Goal: Information Seeking & Learning: Learn about a topic

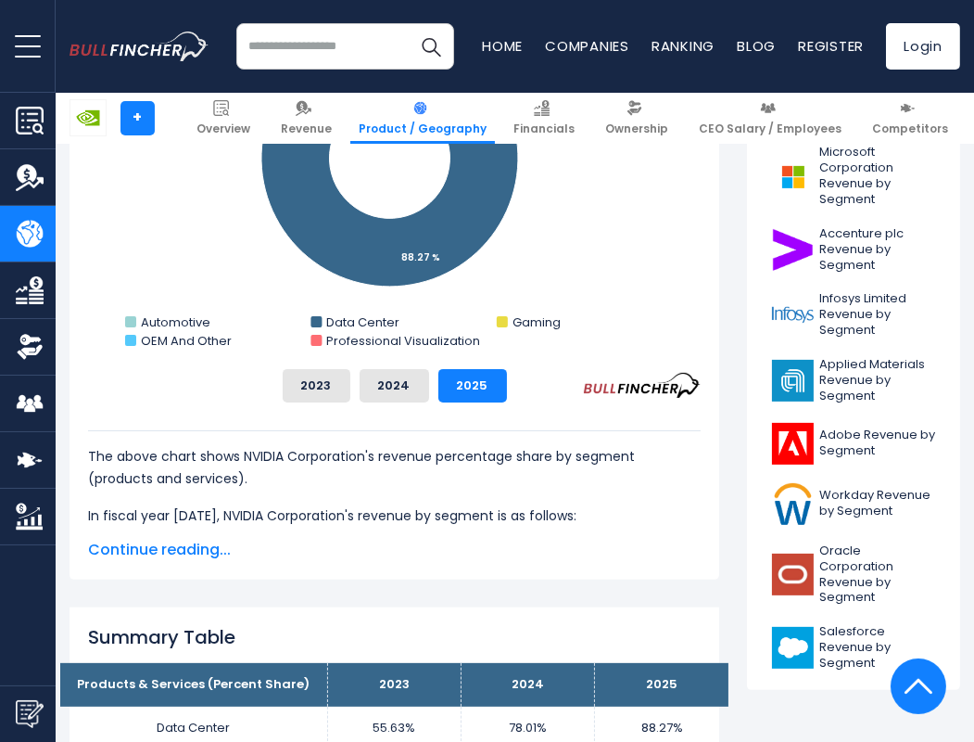
scroll to position [771, 0]
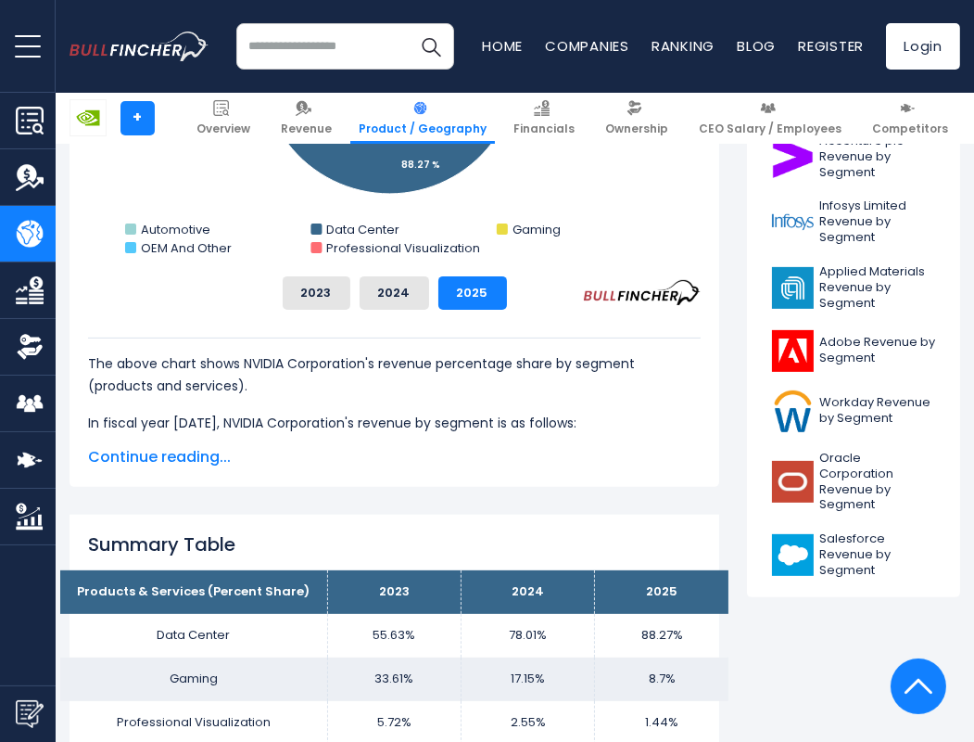
click at [159, 451] on span "Continue reading..." at bounding box center [394, 457] width 613 height 22
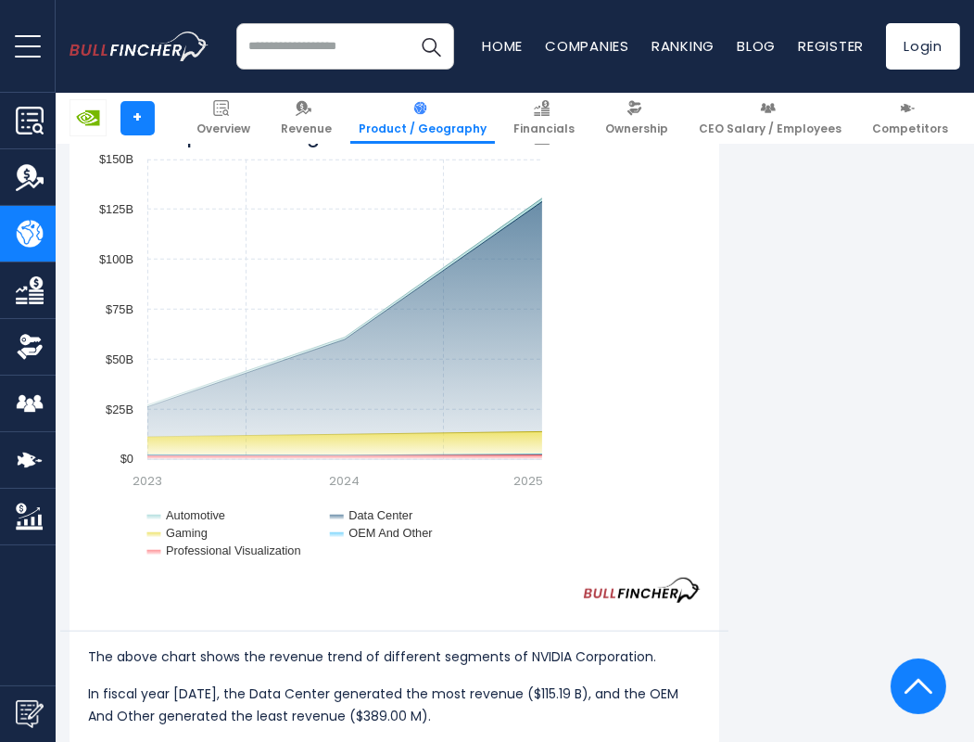
scroll to position [1778, 0]
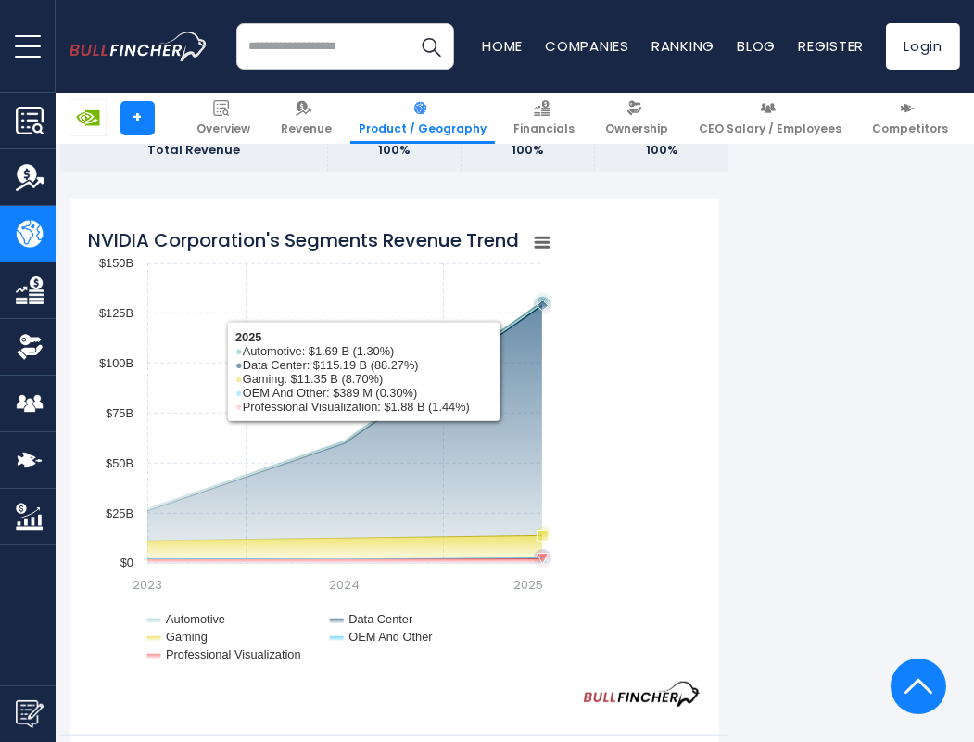
click at [448, 404] on rect "NVIDIA Corporation's Segments Revenue Trend" at bounding box center [320, 450] width 464 height 464
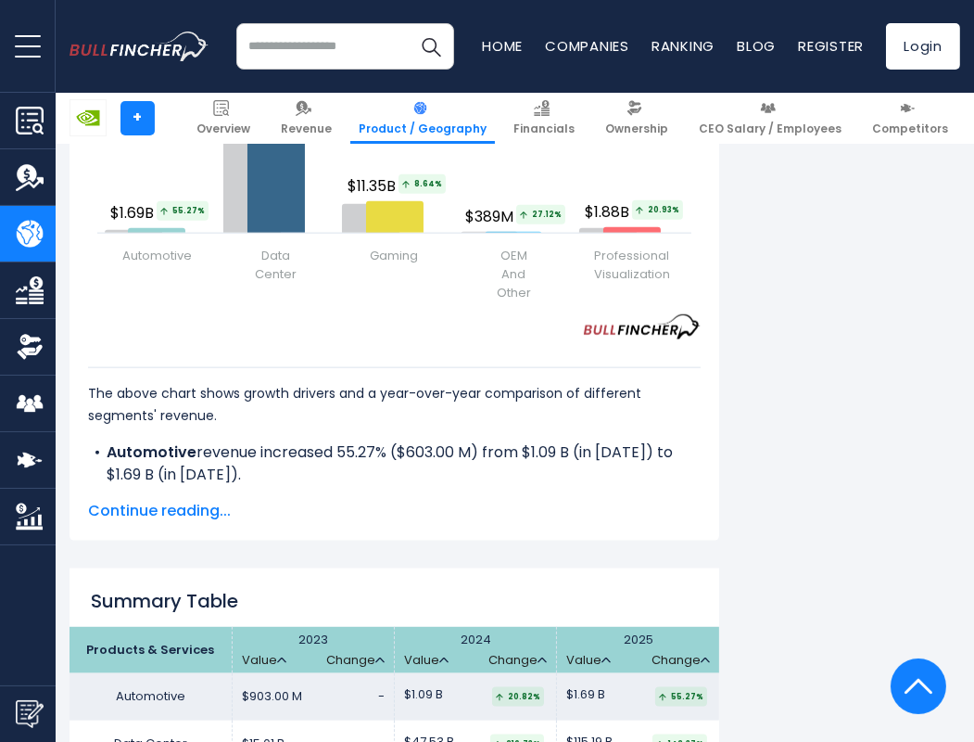
scroll to position [2827, 0]
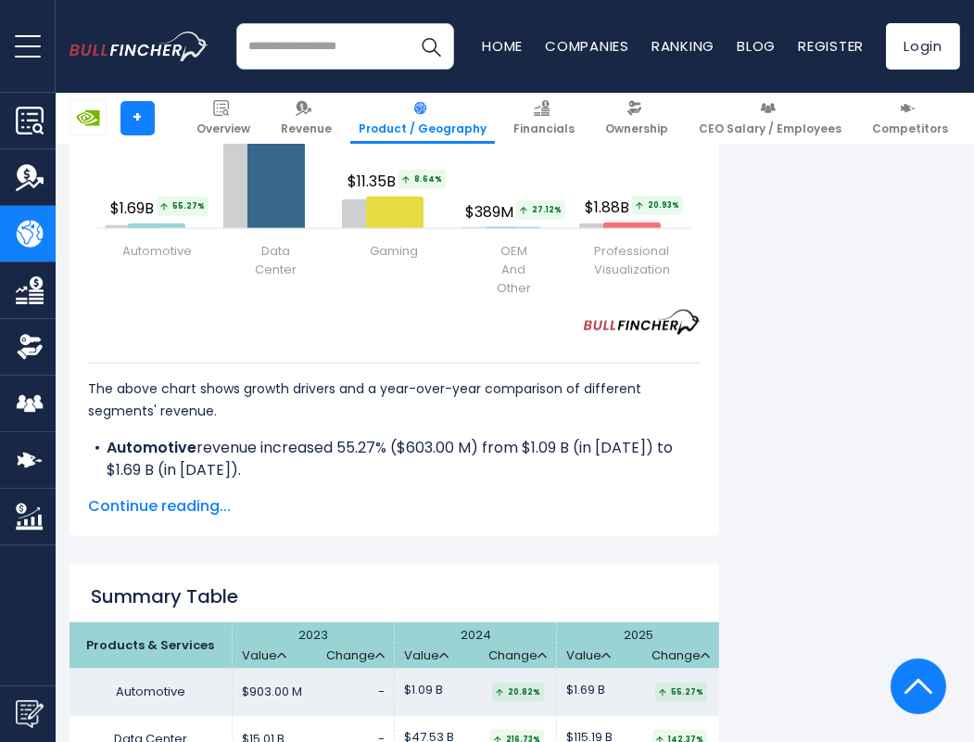
click at [206, 495] on span "Continue reading..." at bounding box center [394, 506] width 613 height 22
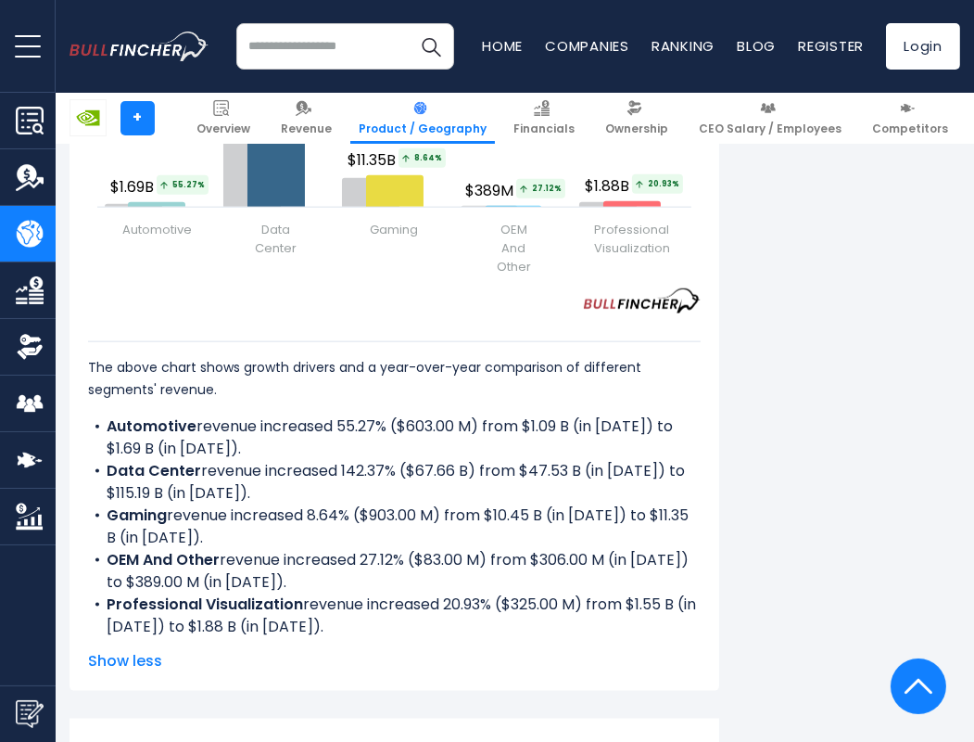
scroll to position [2852, 0]
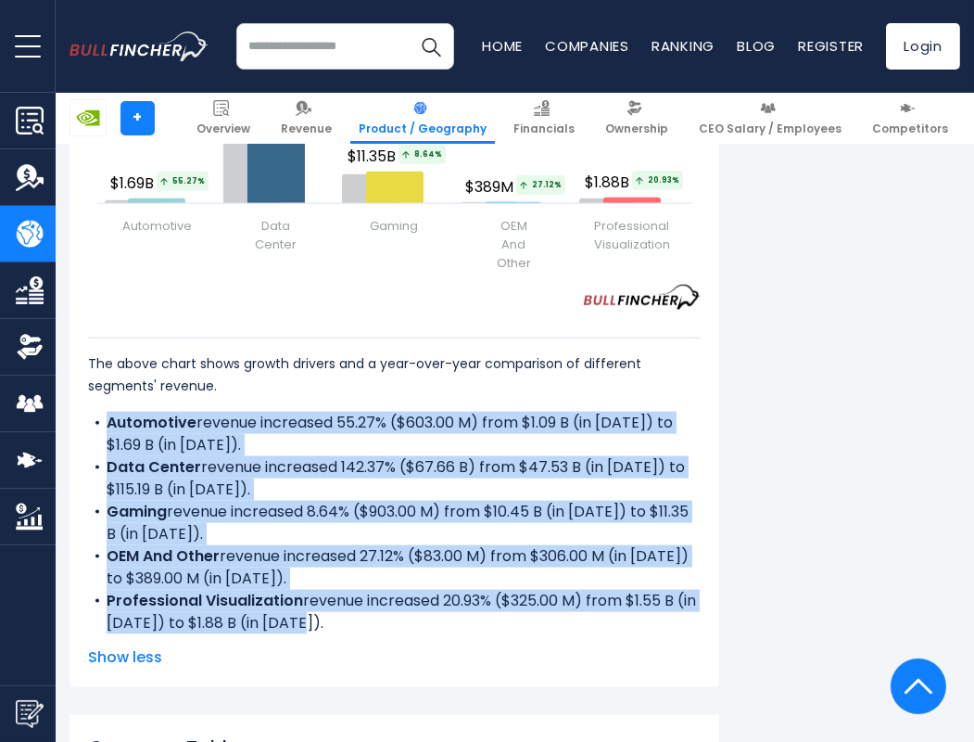
drag, startPoint x: 366, startPoint y: 571, endPoint x: 89, endPoint y: 371, distance: 341.9
click at [89, 371] on div "The above chart shows growth drivers and a year-over-year comparison of differe…" at bounding box center [394, 472] width 613 height 324
copy div "Automotive revenue increased 55.27% ($603.00 M) from $1.09 B (in [DATE]) to $1.…"
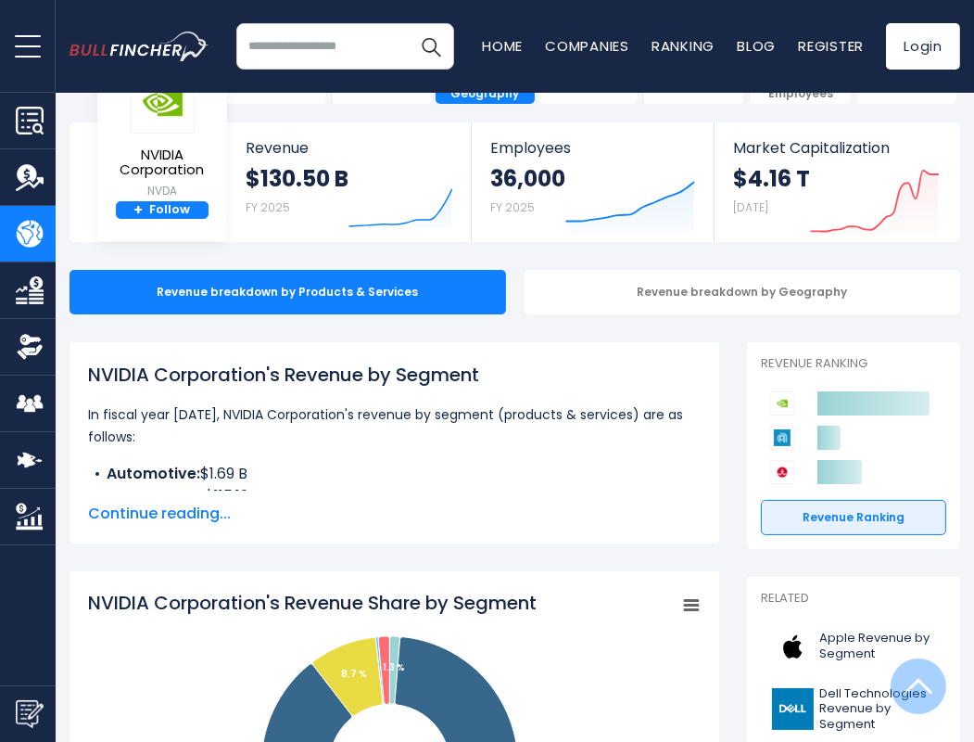
scroll to position [0, 0]
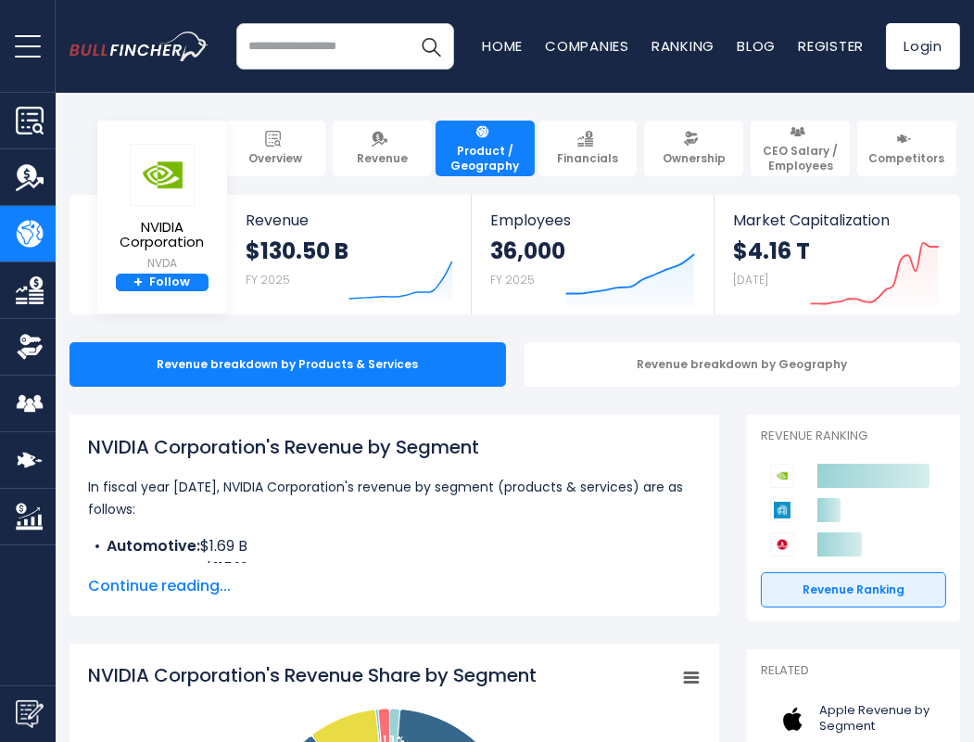
click at [532, 441] on h1 "NVIDIA Corporation's Revenue by Segment" at bounding box center [394, 447] width 613 height 28
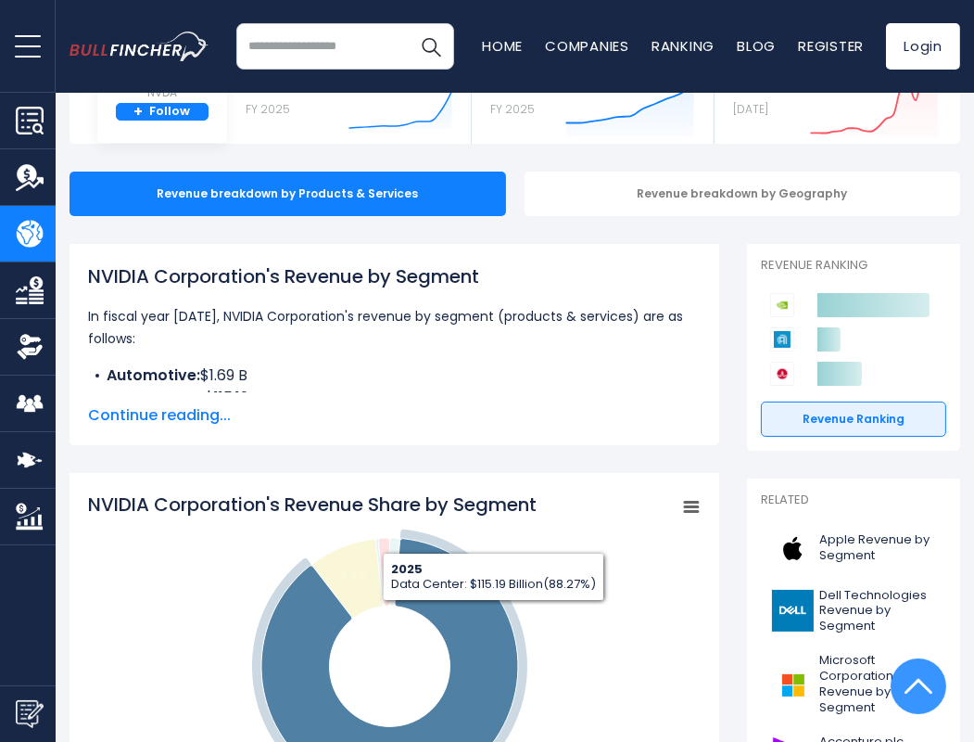
scroll to position [112, 0]
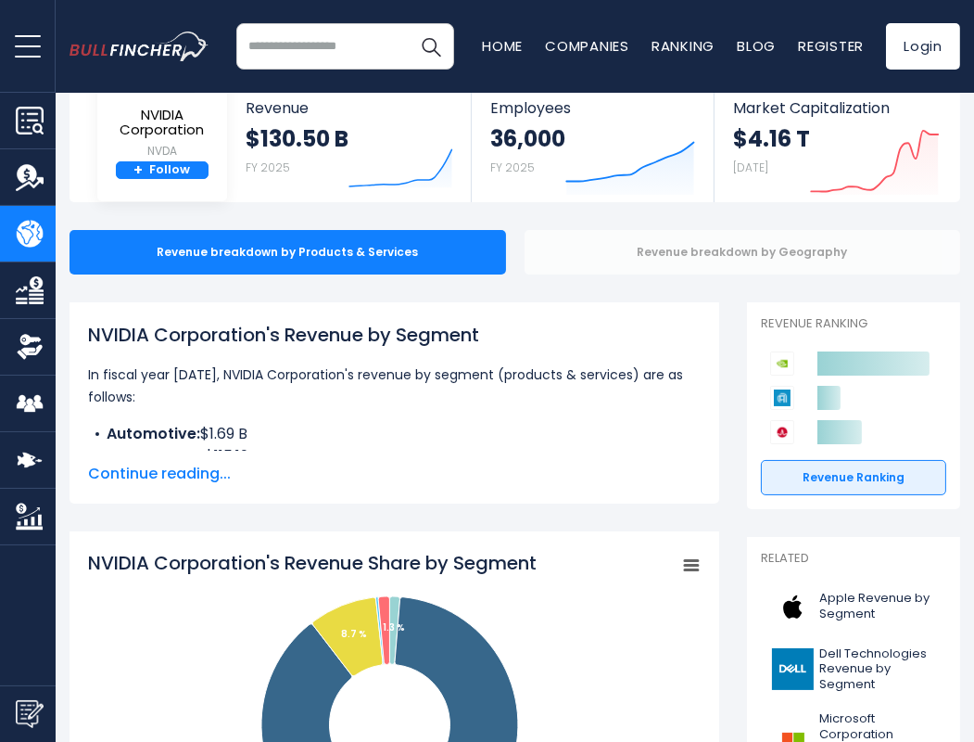
click at [836, 264] on div "Revenue breakdown by Geography" at bounding box center [743, 252] width 437 height 44
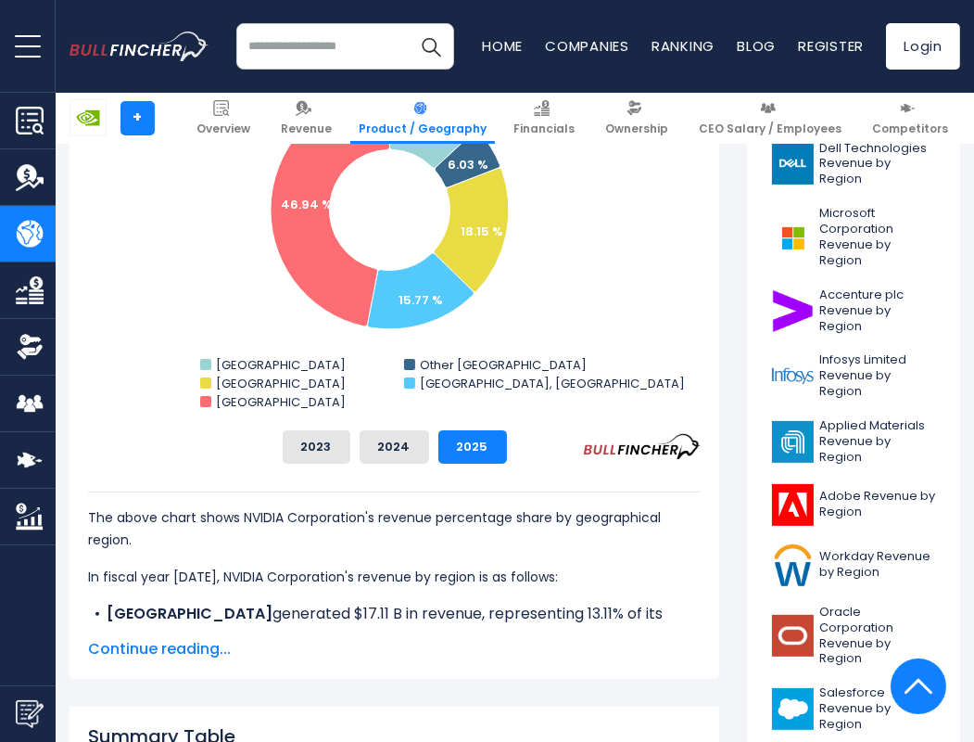
scroll to position [617, 0]
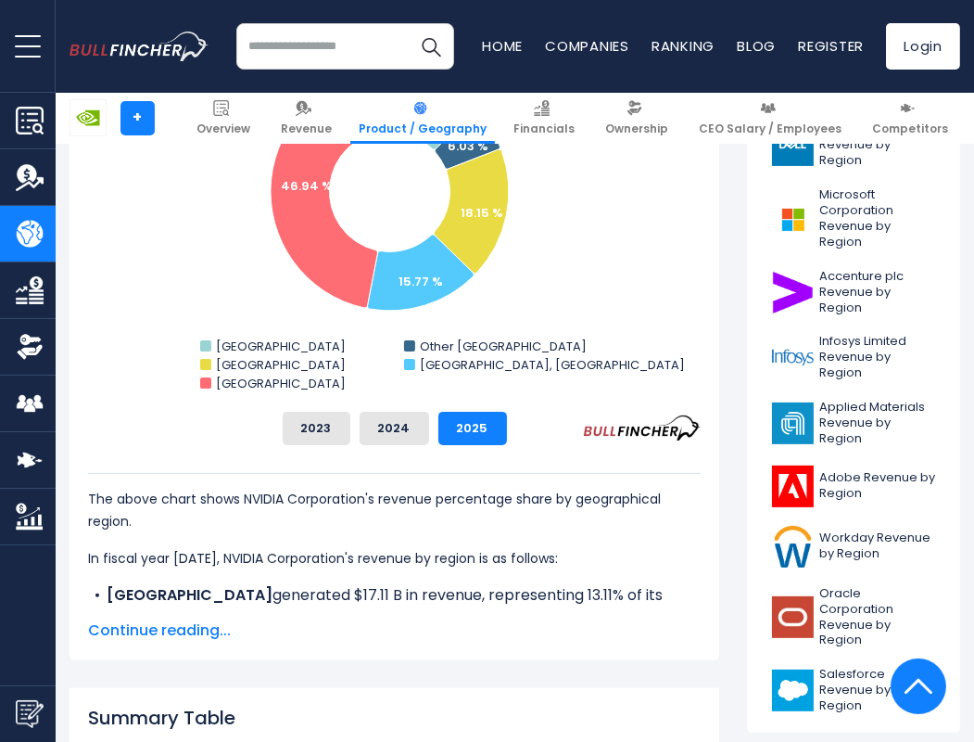
click at [184, 629] on span "Continue reading..." at bounding box center [394, 630] width 613 height 22
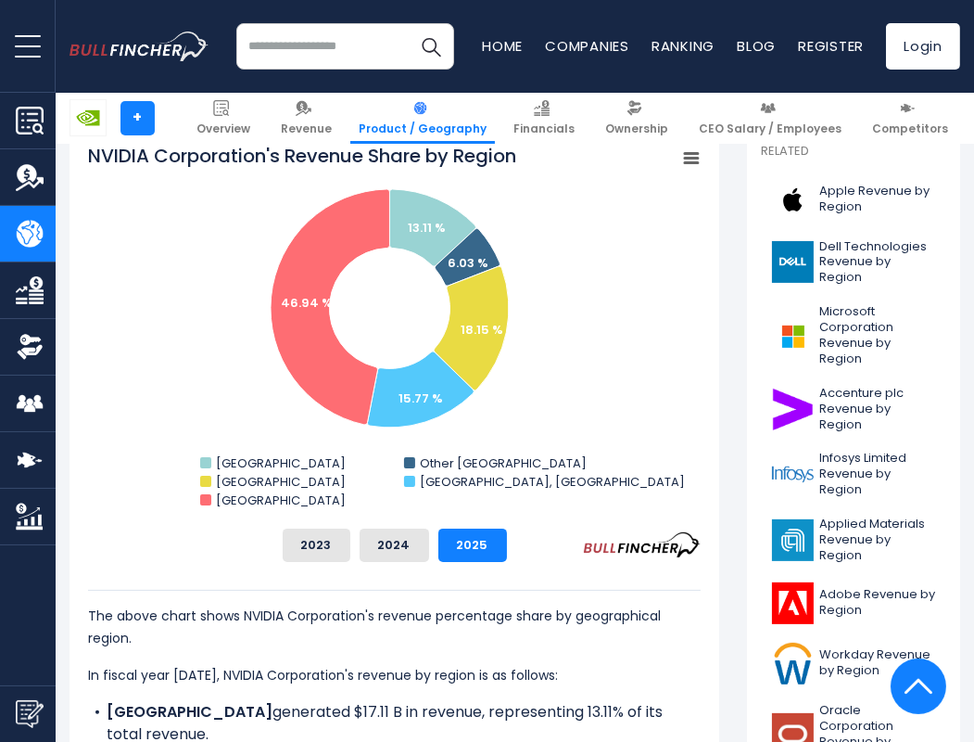
scroll to position [452, 0]
